Goal: Find specific page/section: Find specific page/section

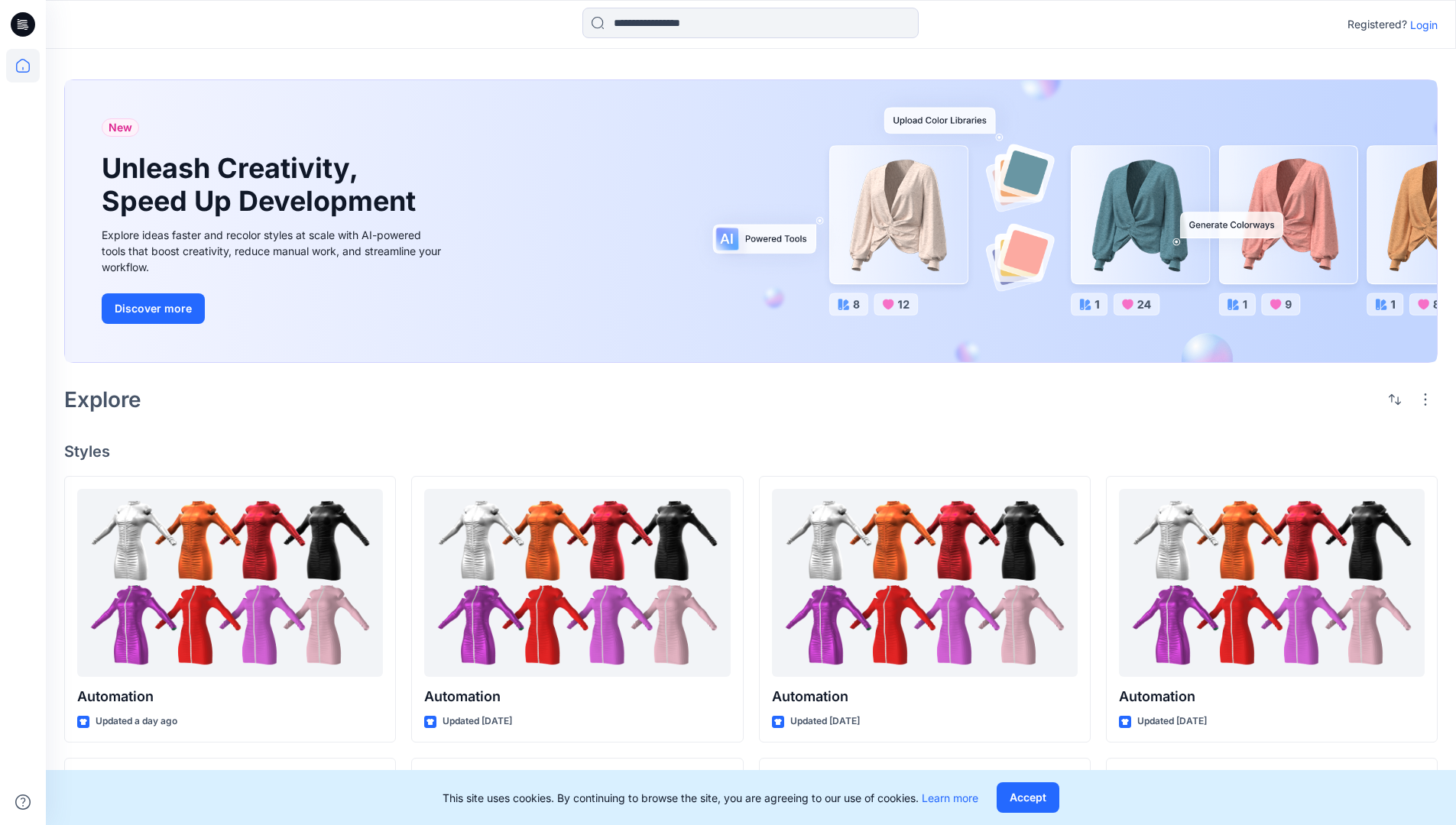
click at [1420, 24] on p "Login" at bounding box center [1424, 24] width 28 height 16
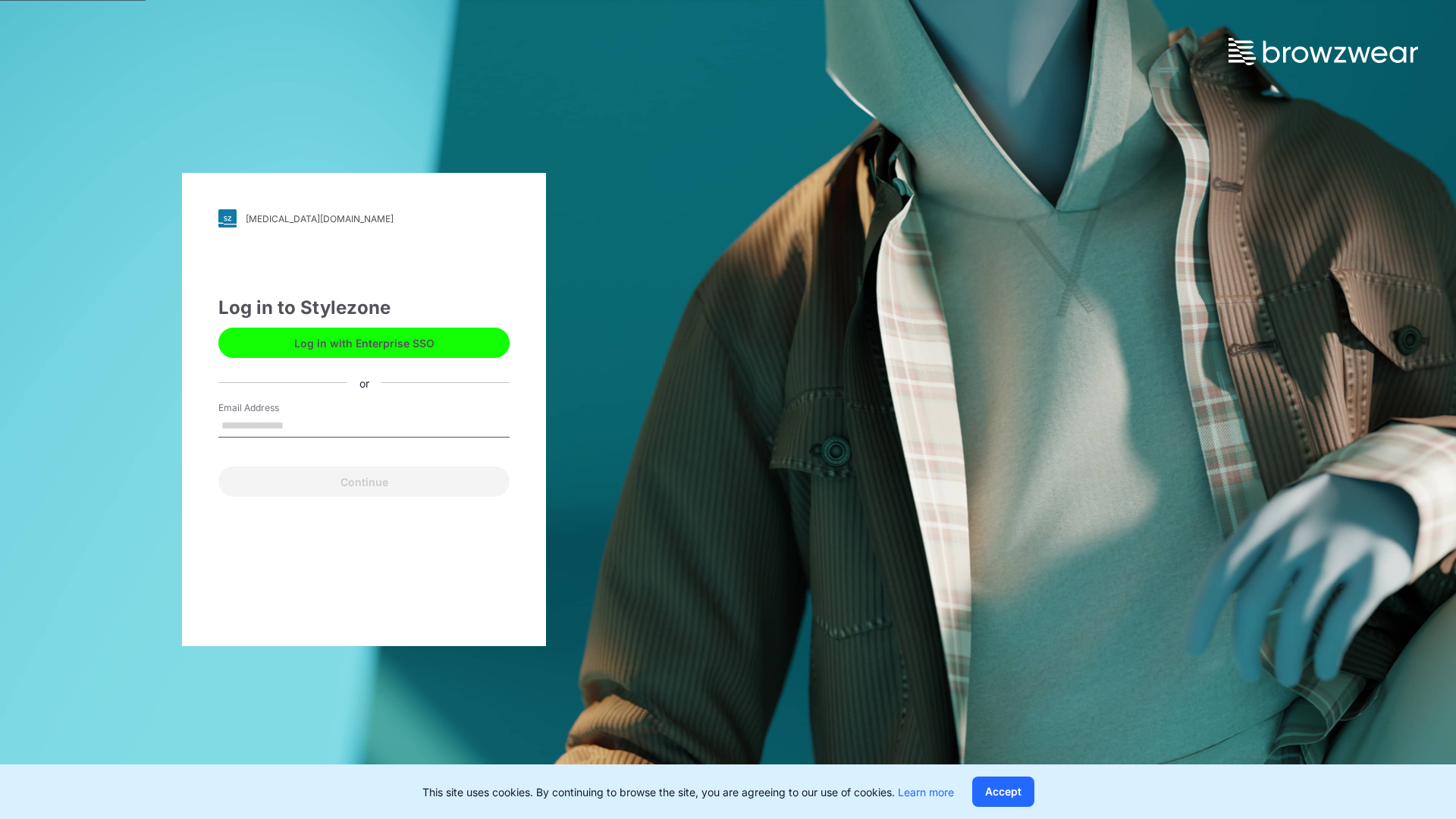
click at [300, 425] on input "Email Address" at bounding box center [364, 427] width 291 height 23
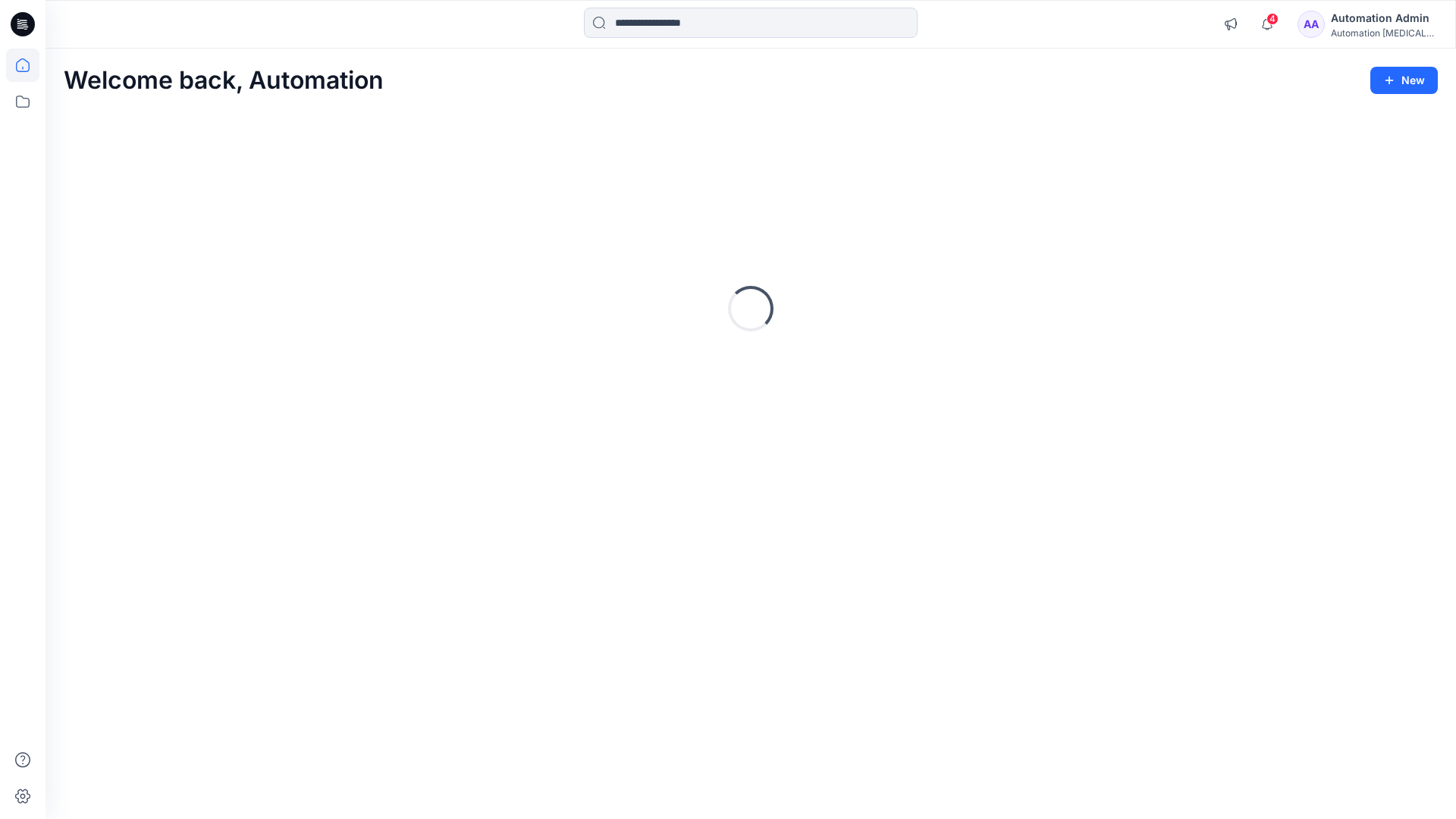
click at [29, 65] on icon at bounding box center [23, 65] width 14 height 14
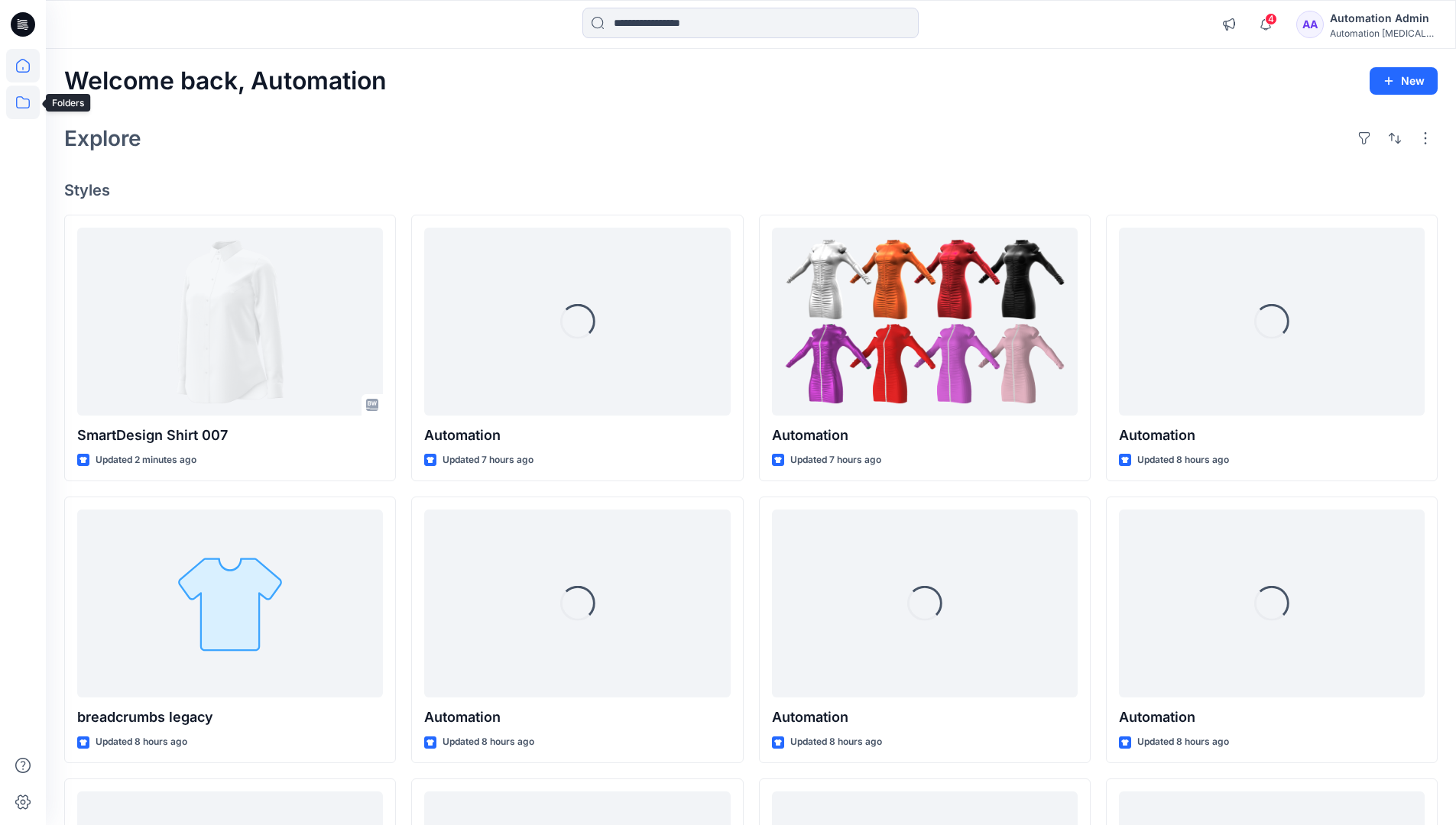
click at [21, 103] on icon at bounding box center [23, 102] width 34 height 34
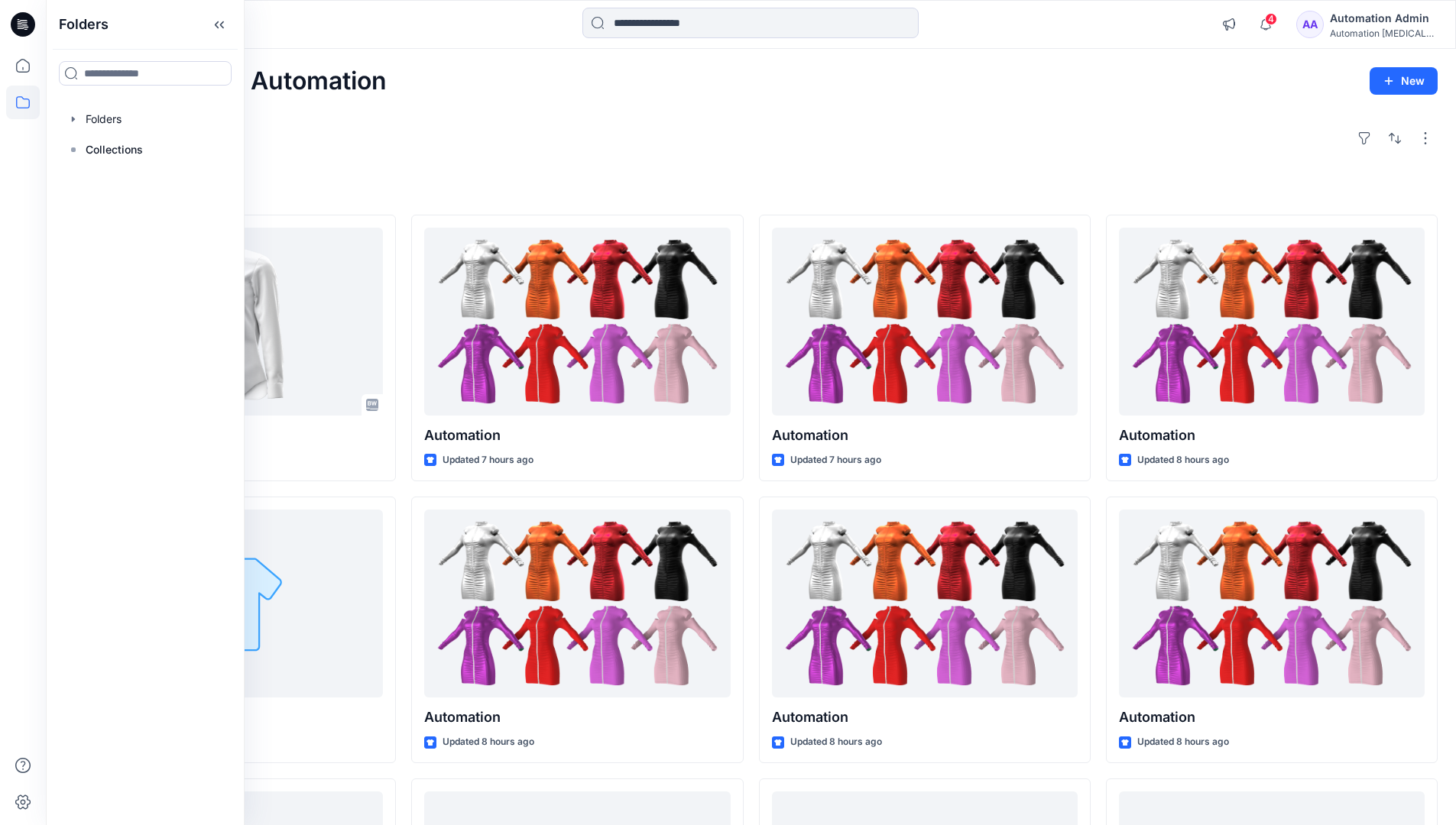
click at [109, 122] on div at bounding box center [145, 119] width 174 height 31
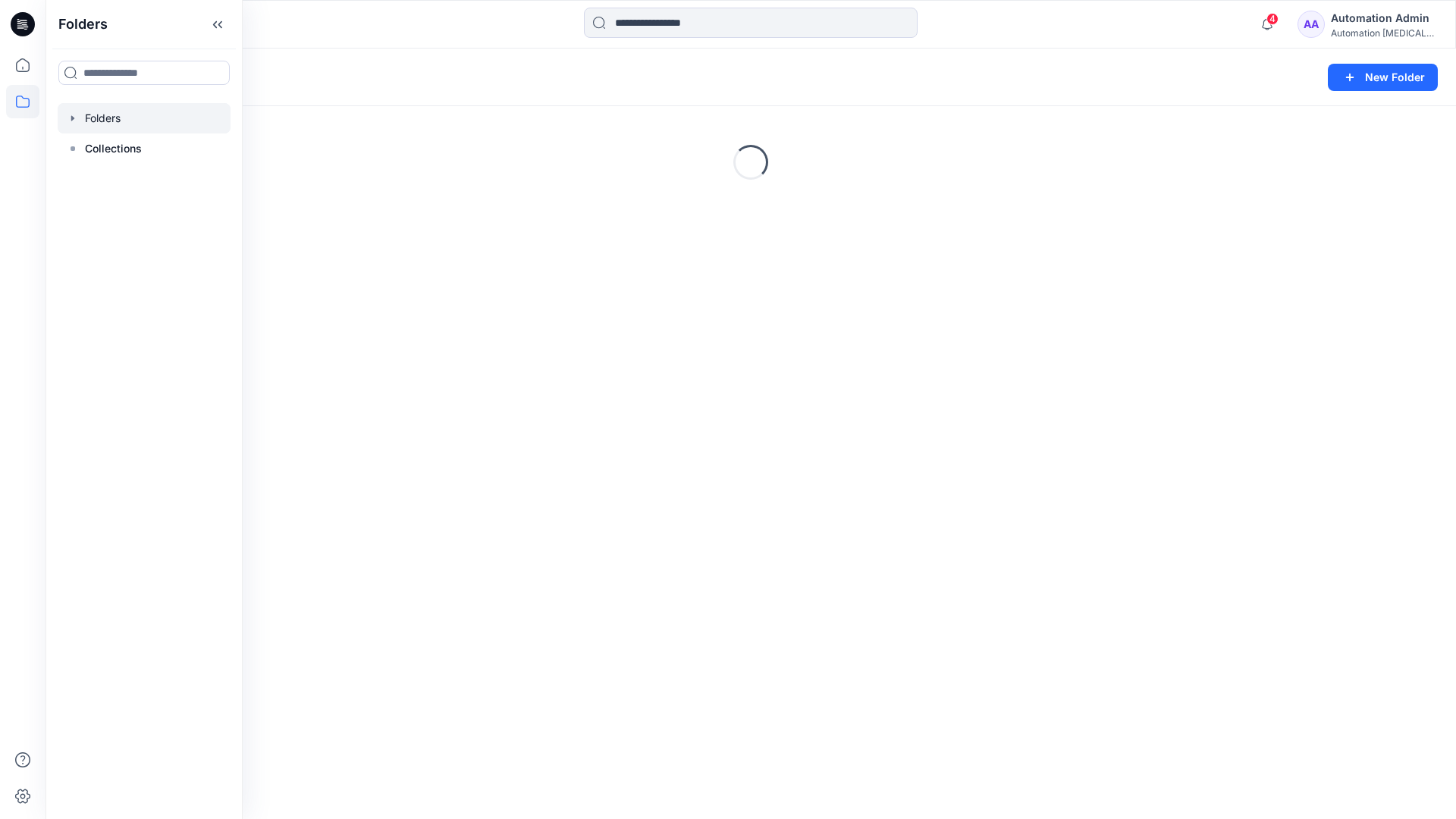
click at [597, 436] on div "Folders New Folder Loading..." at bounding box center [750, 433] width 1410 height 770
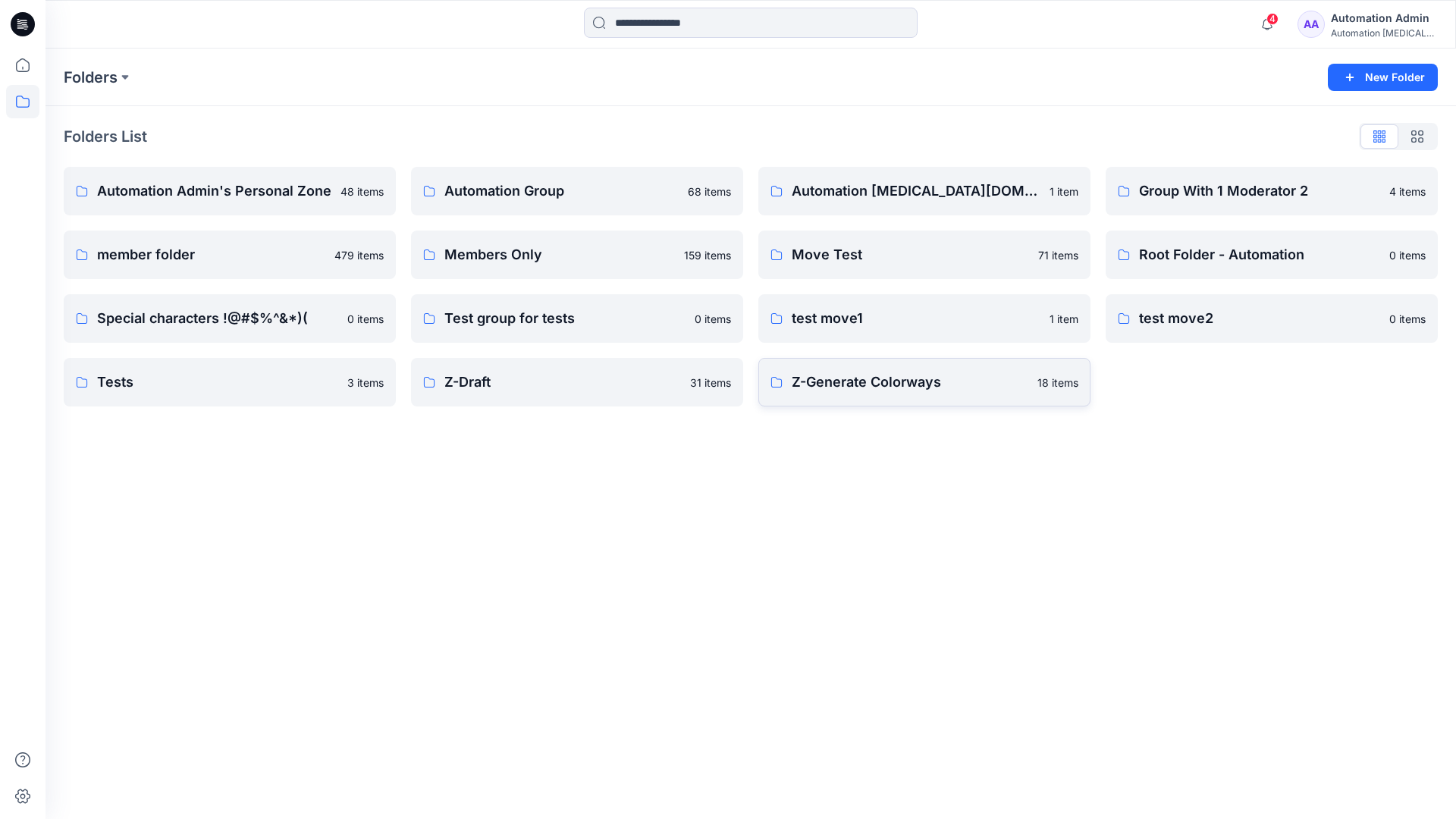
click at [854, 391] on p "Z-Generate Colorways" at bounding box center [910, 383] width 237 height 21
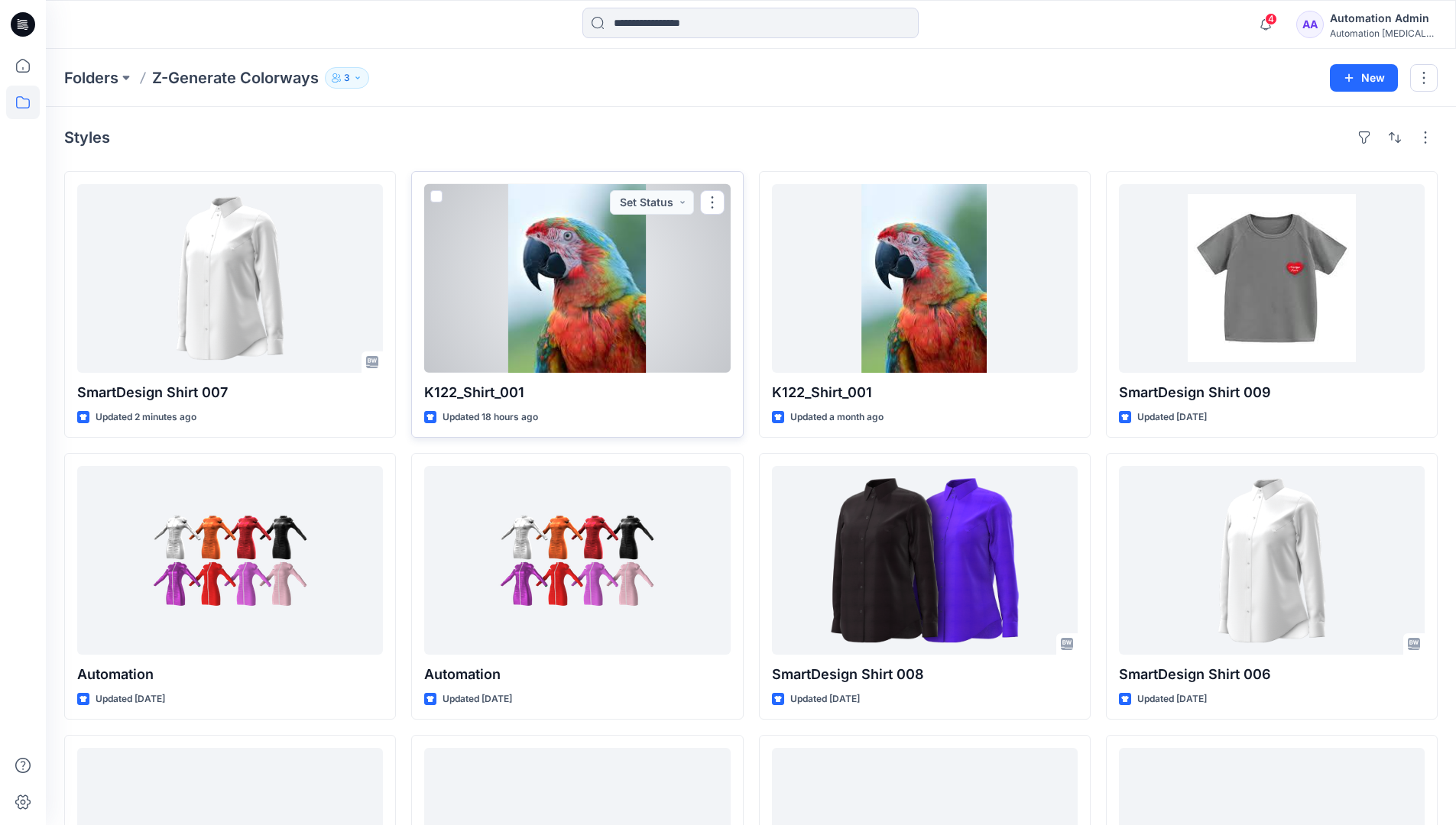
click at [437, 200] on span at bounding box center [437, 197] width 12 height 12
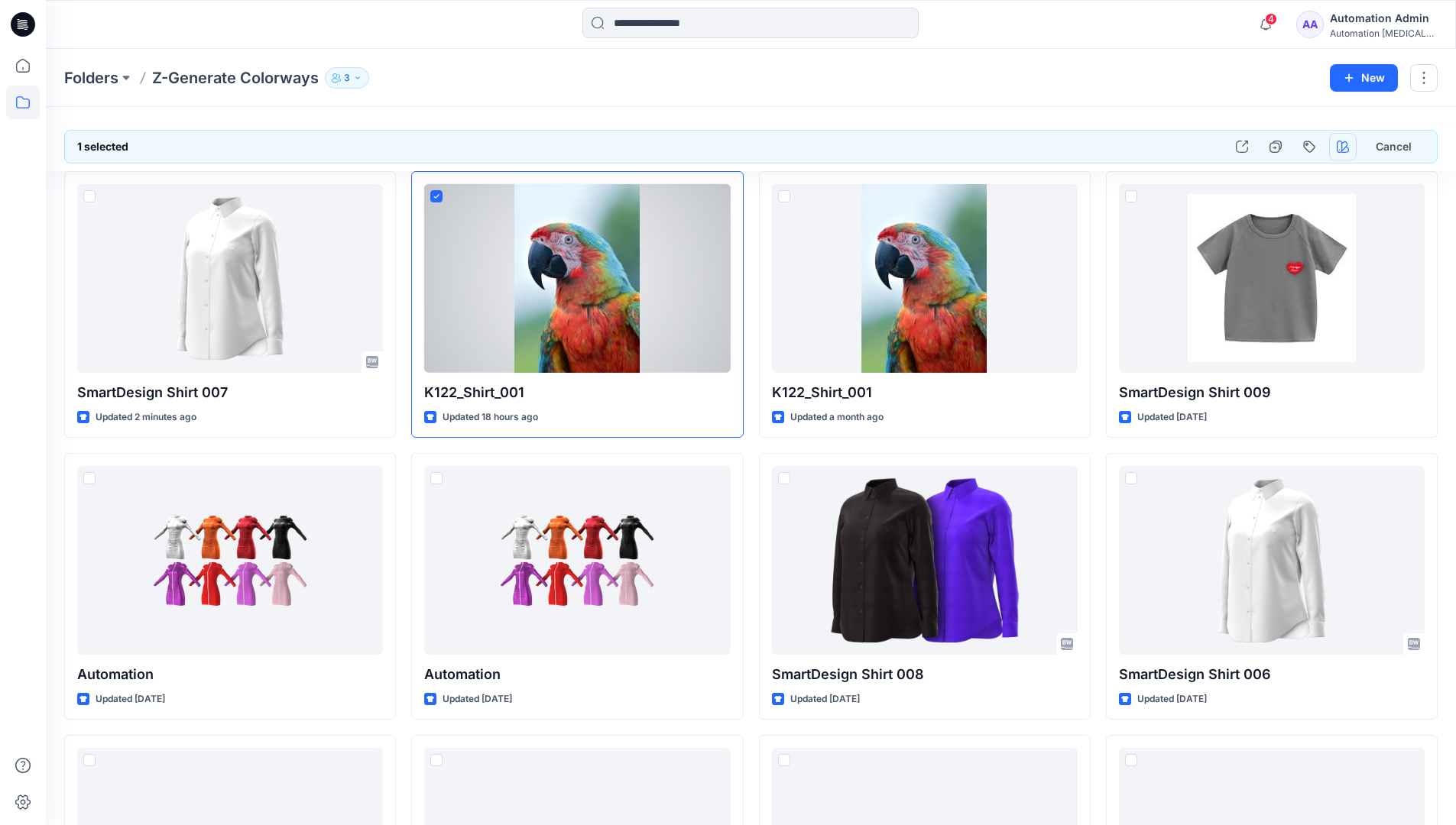
click at [1339, 148] on icon "button" at bounding box center [1343, 147] width 12 height 12
